Goal: Information Seeking & Learning: Learn about a topic

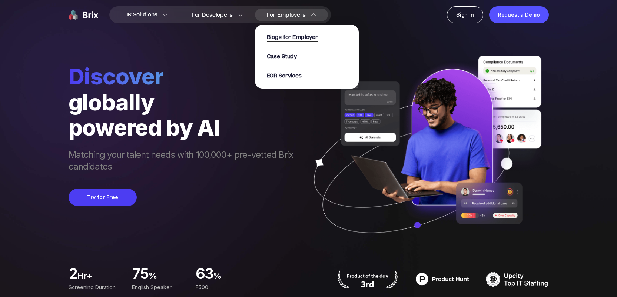
click at [286, 37] on span "Blogs for Employer" at bounding box center [292, 37] width 51 height 9
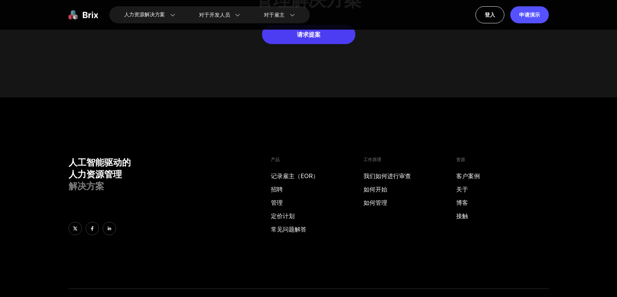
scroll to position [3741, 0]
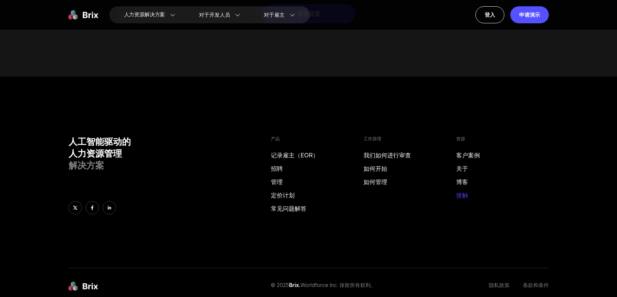
click at [460, 191] on font "接触" at bounding box center [462, 194] width 12 height 7
click at [114, 201] on link at bounding box center [109, 207] width 13 height 13
click at [467, 165] on font "关于" at bounding box center [462, 168] width 12 height 7
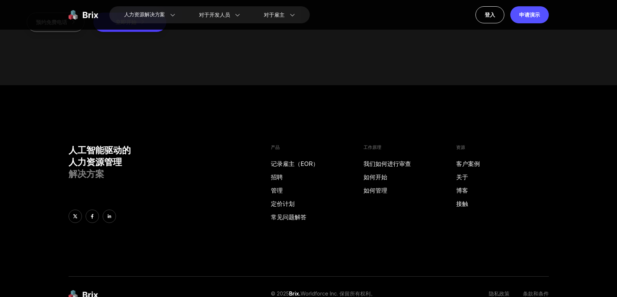
scroll to position [992, 0]
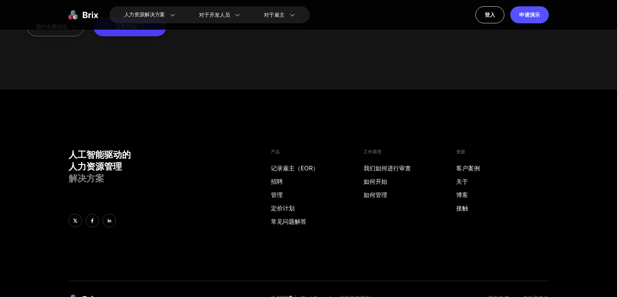
click at [51, 36] on button "预约免费电话" at bounding box center [56, 26] width 58 height 19
click at [280, 178] on font "招聘" at bounding box center [277, 181] width 12 height 7
